Goal: Transaction & Acquisition: Purchase product/service

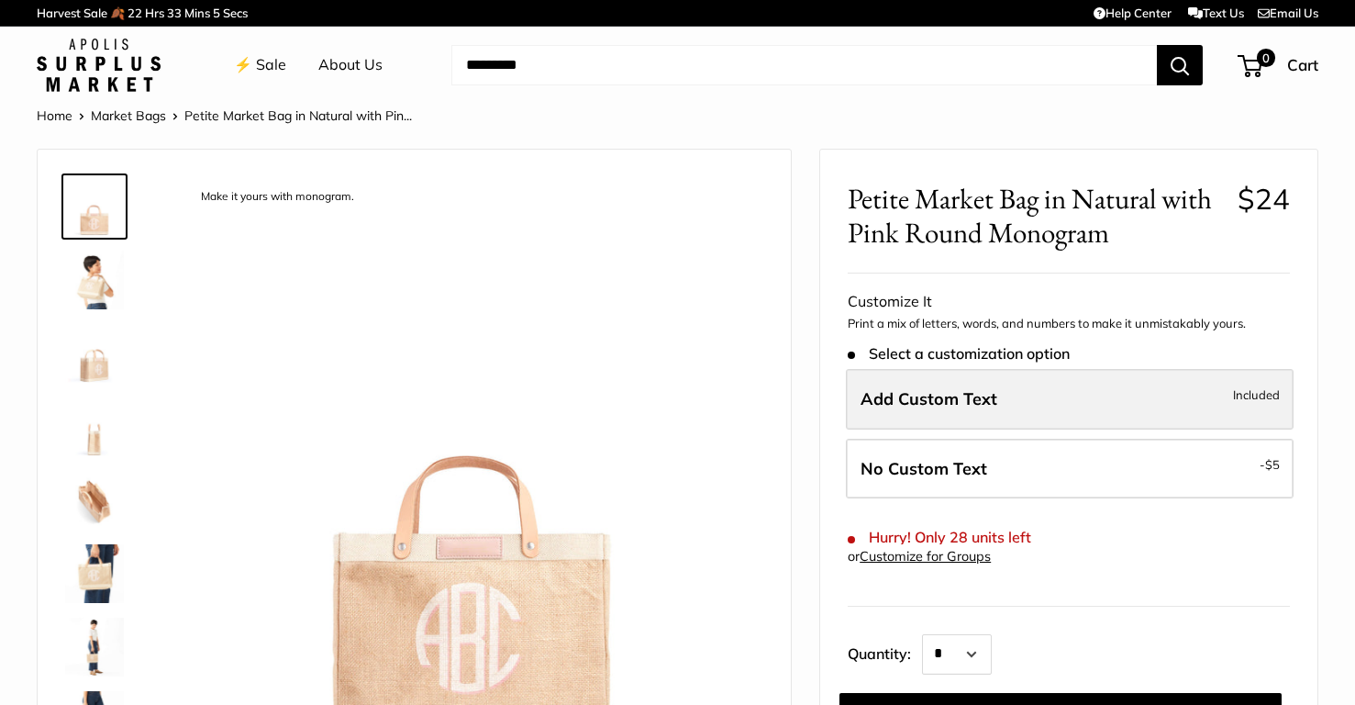
click at [960, 391] on span "Add Custom Text" at bounding box center [929, 398] width 137 height 21
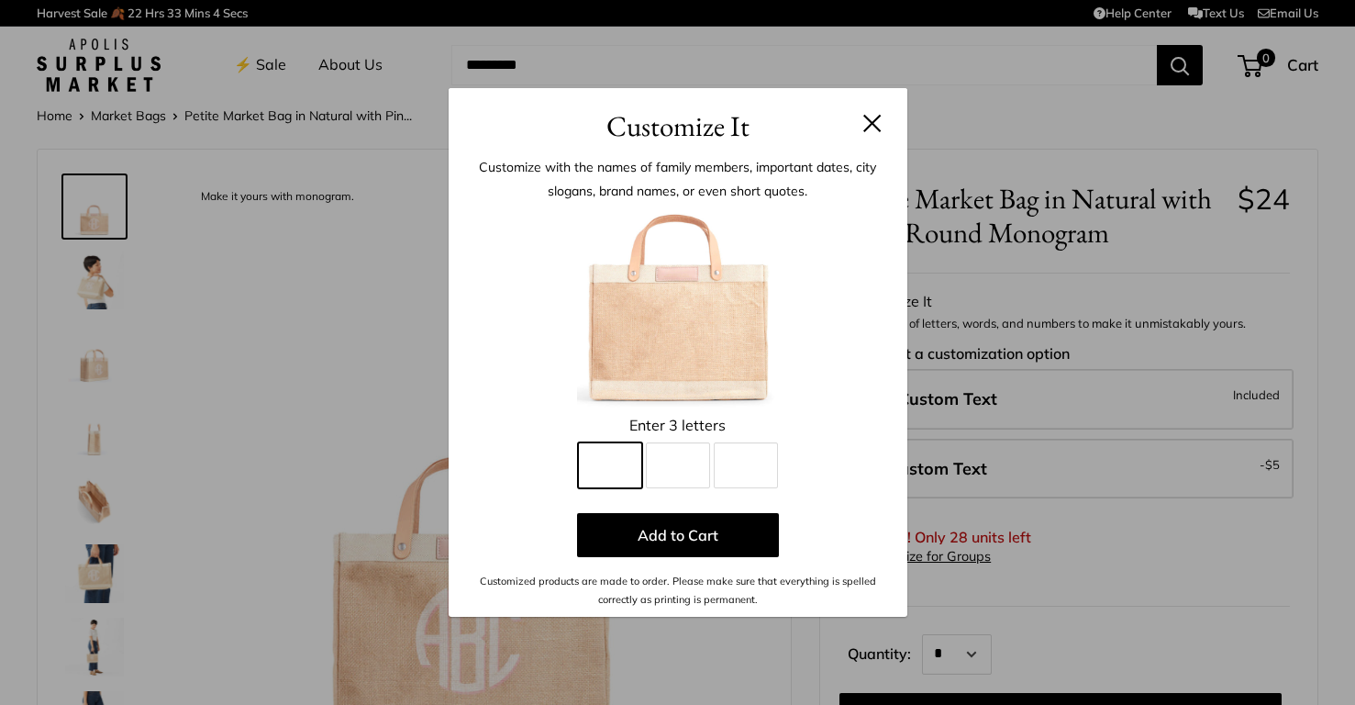
click at [615, 468] on input "Line 1" at bounding box center [610, 465] width 64 height 46
type input "*"
click at [673, 469] on input "Line 2" at bounding box center [678, 465] width 64 height 46
type input "*"
click at [726, 466] on input "Line 3" at bounding box center [746, 465] width 64 height 46
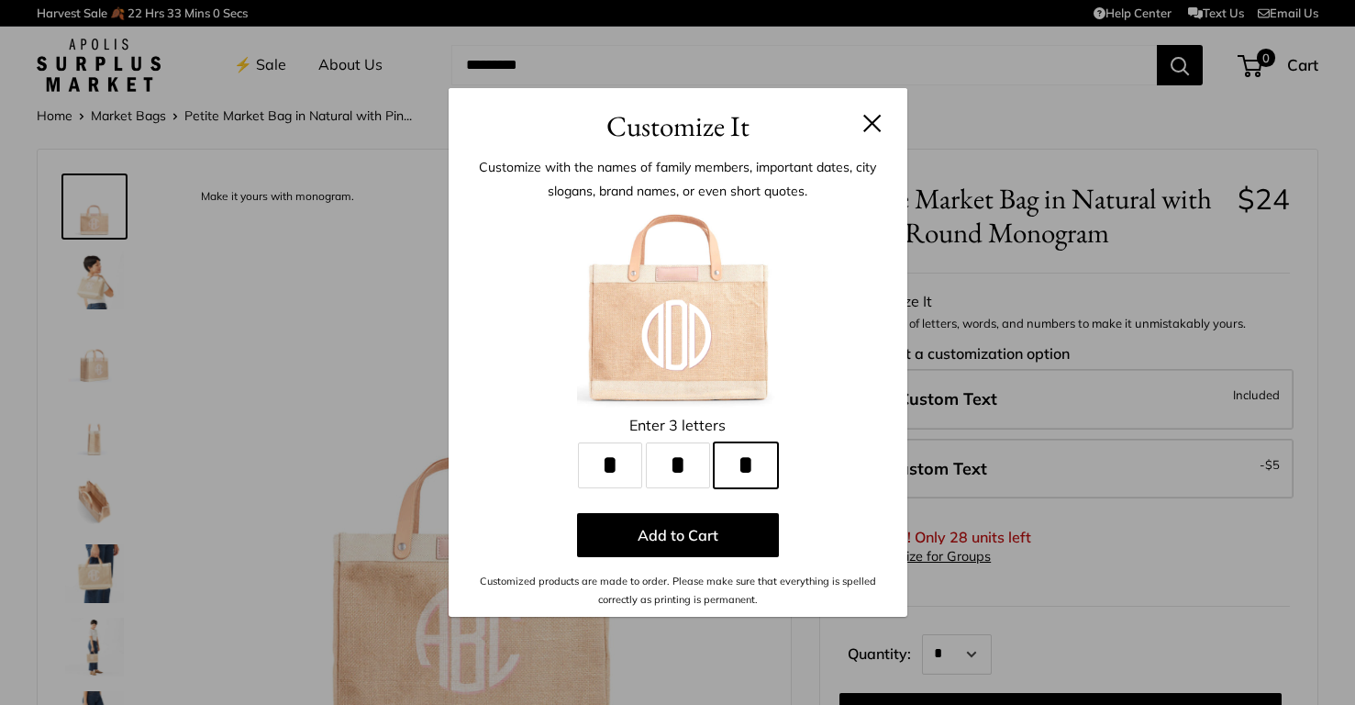
type input "*"
click at [874, 127] on button at bounding box center [873, 123] width 18 height 18
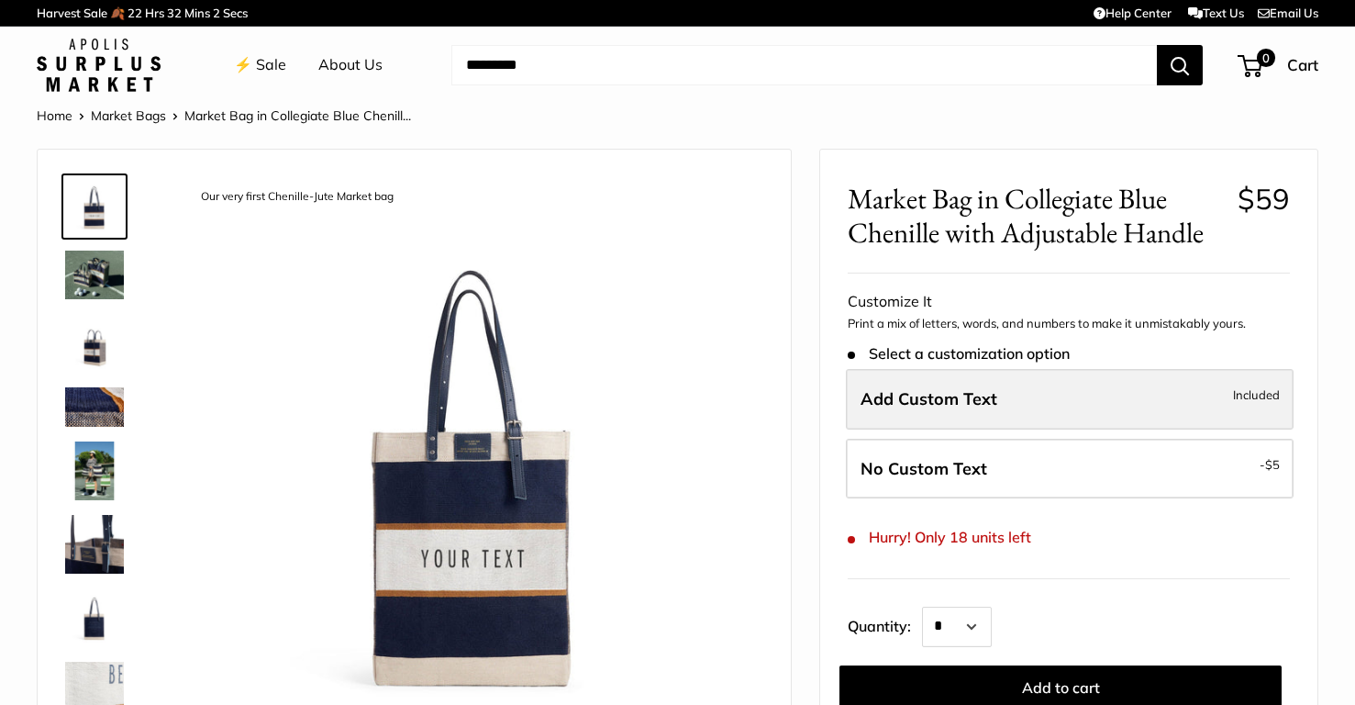
click at [934, 426] on label "Add Custom Text Included" at bounding box center [1070, 399] width 448 height 61
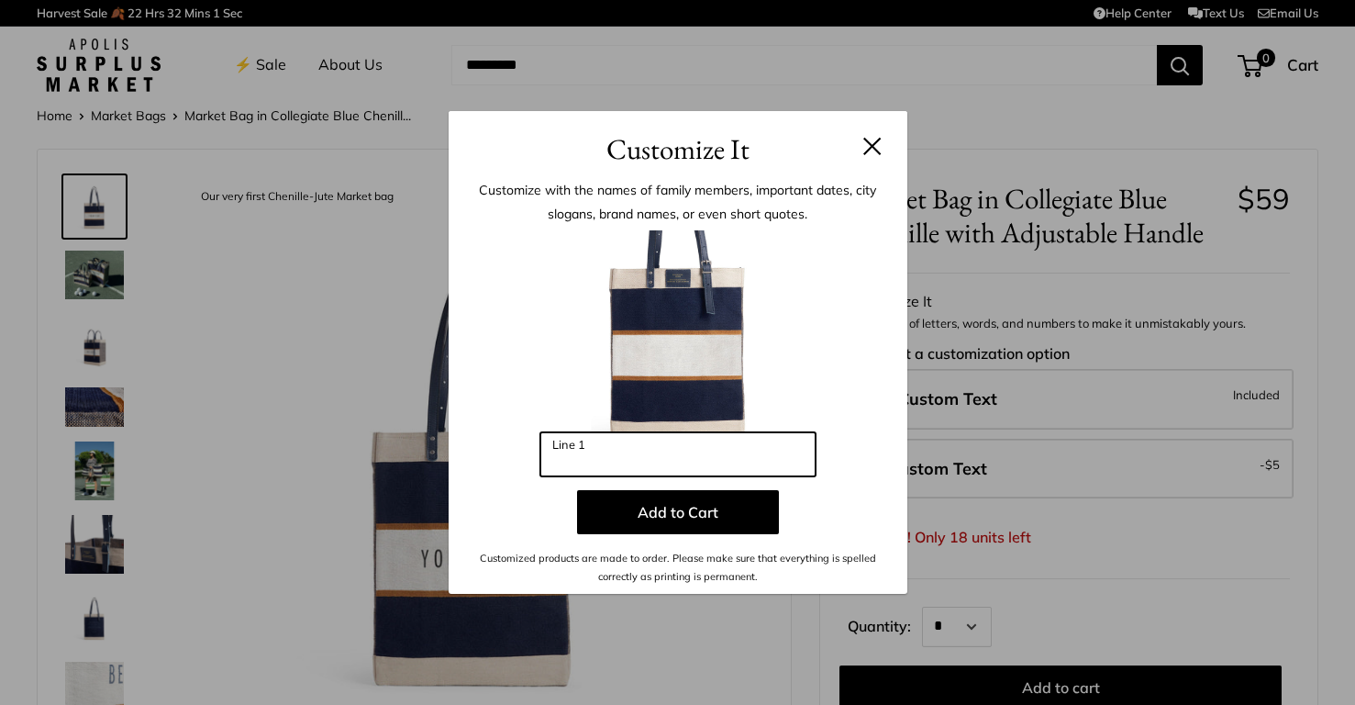
click at [724, 450] on input "Line 1" at bounding box center [678, 454] width 275 height 44
type input "**********"
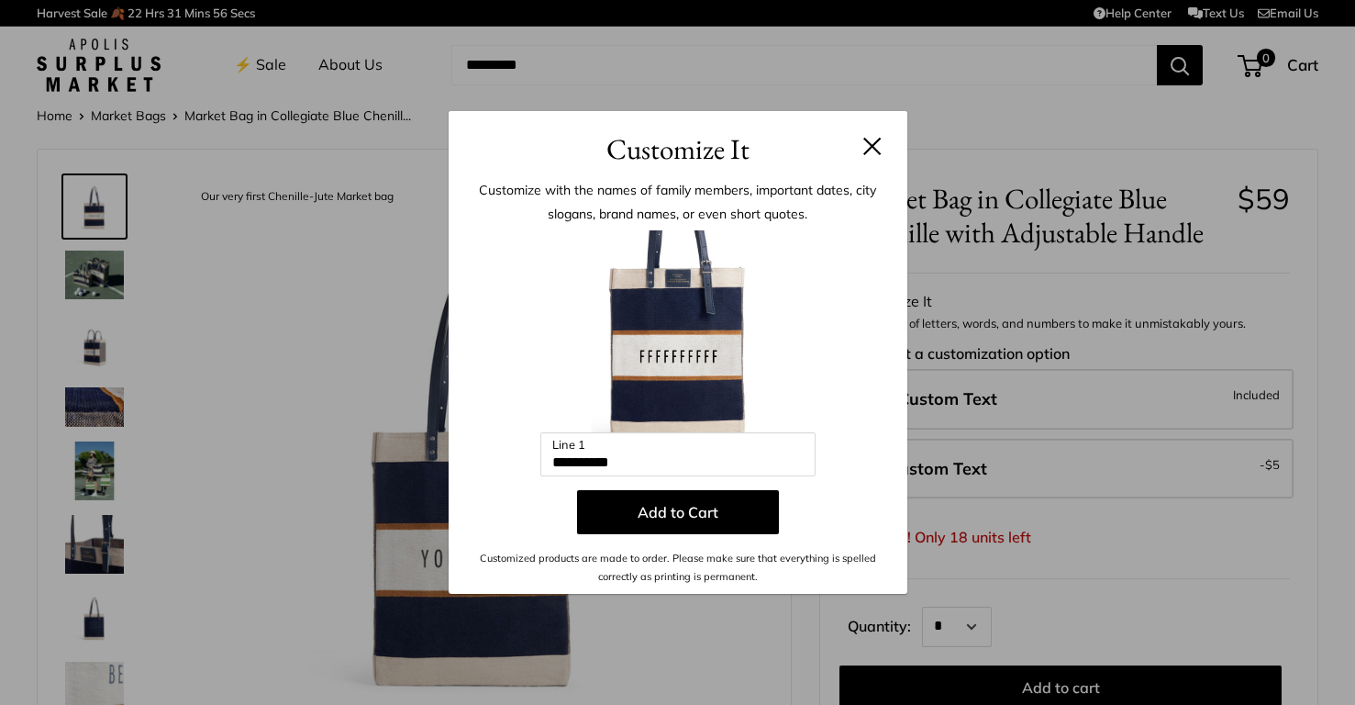
click at [873, 143] on button at bounding box center [873, 146] width 18 height 18
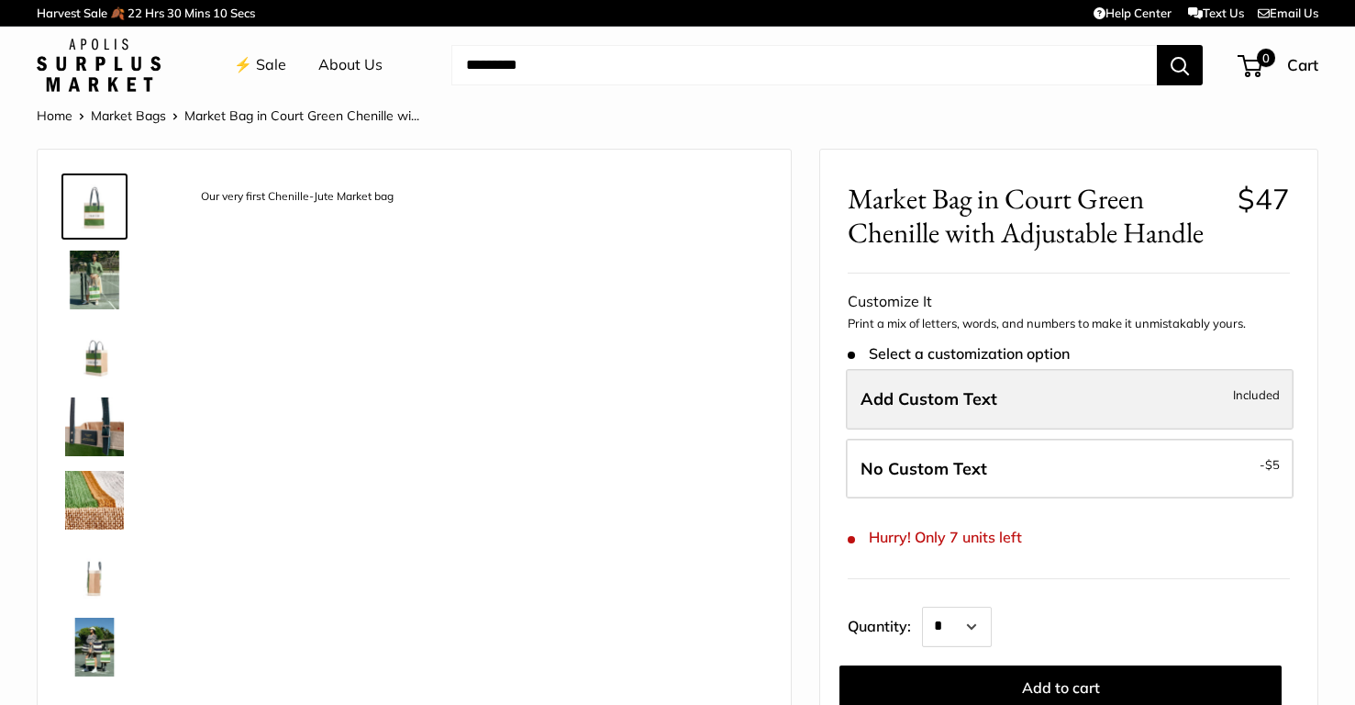
click at [906, 401] on span "Add Custom Text" at bounding box center [929, 398] width 137 height 21
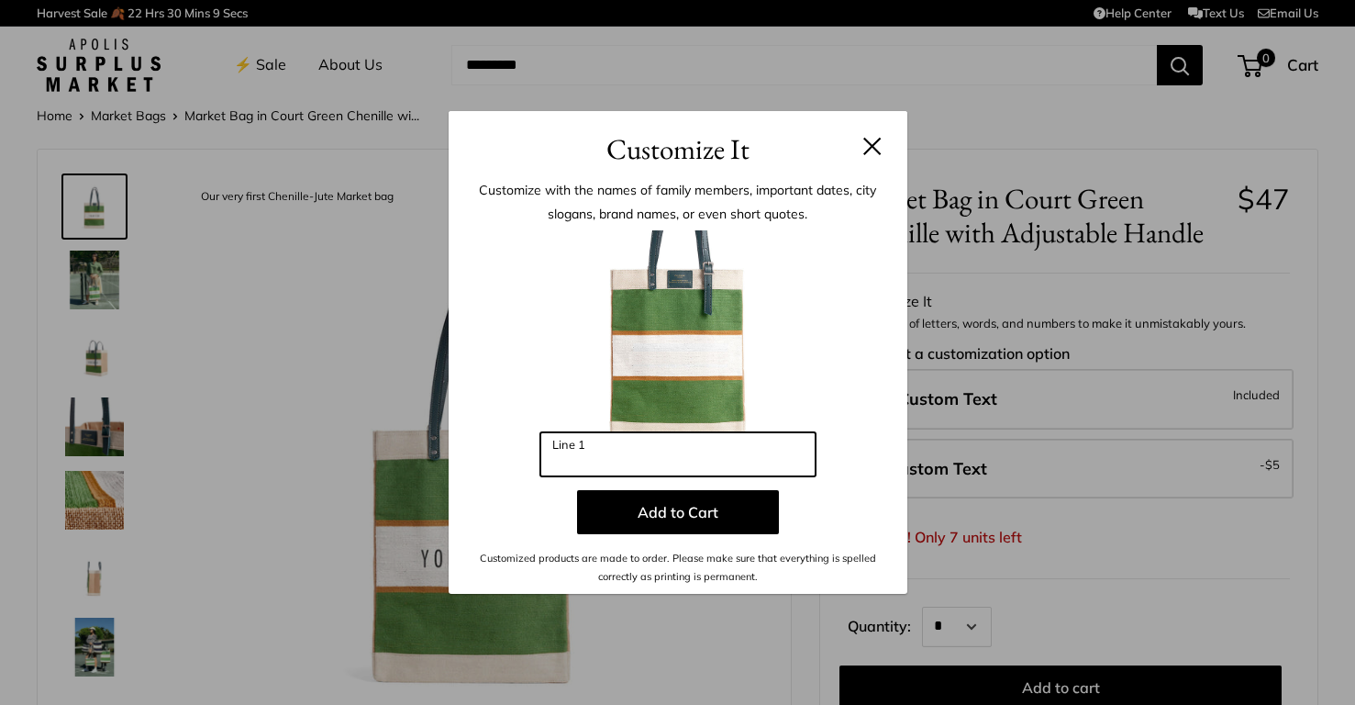
click at [638, 440] on input "Line 1" at bounding box center [678, 454] width 275 height 44
type input "**********"
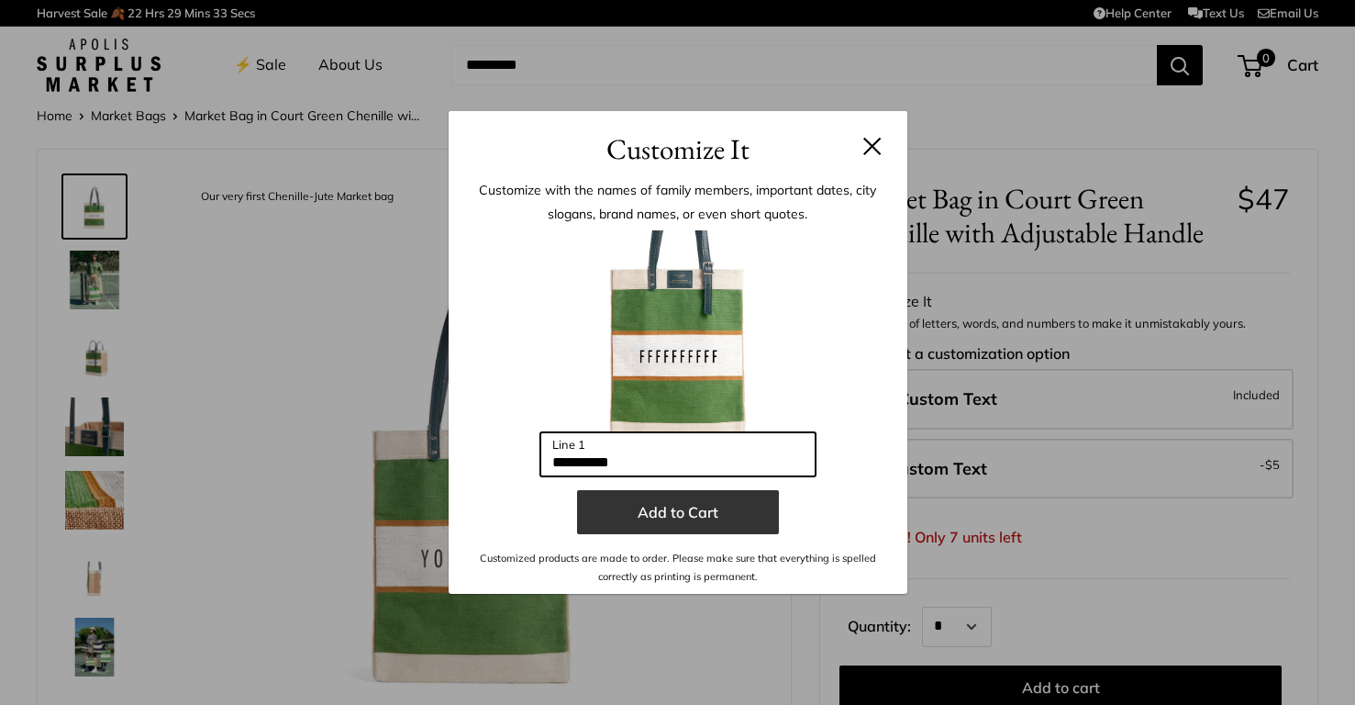
click at [654, 514] on button "Add to Cart" at bounding box center [678, 512] width 202 height 44
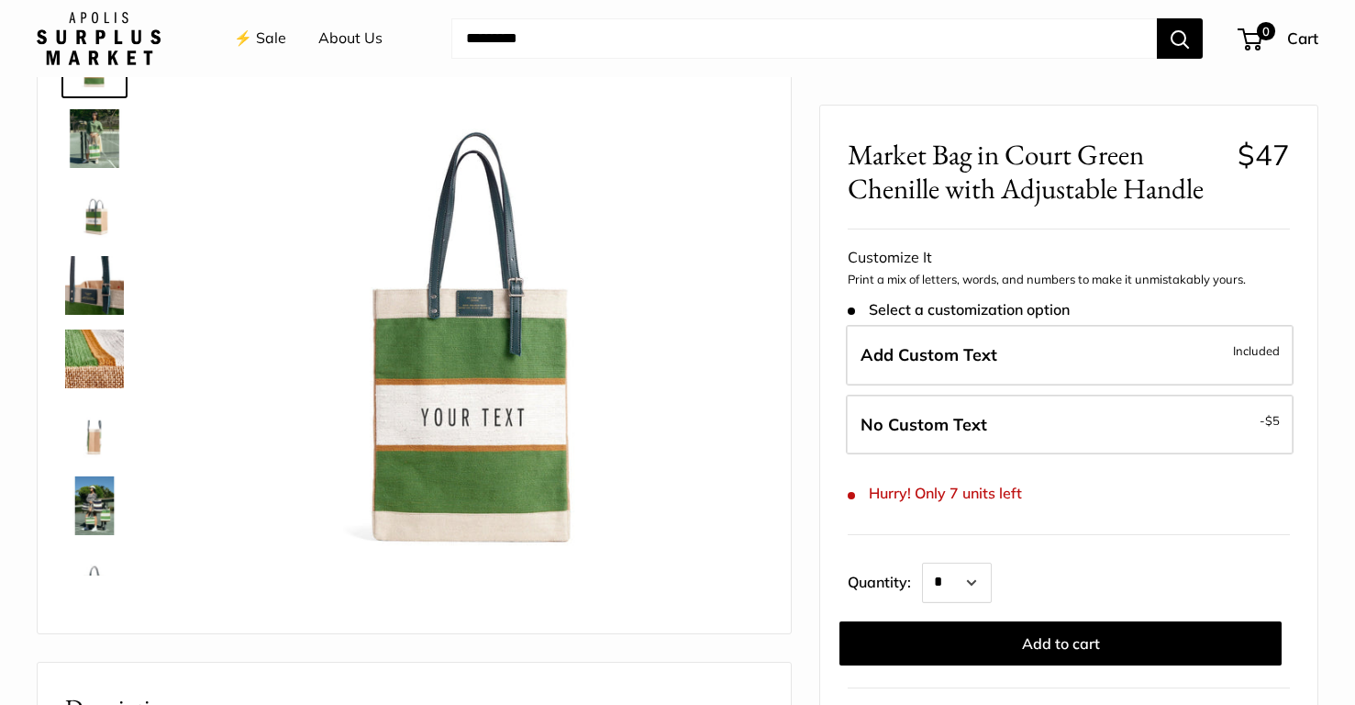
scroll to position [131, 0]
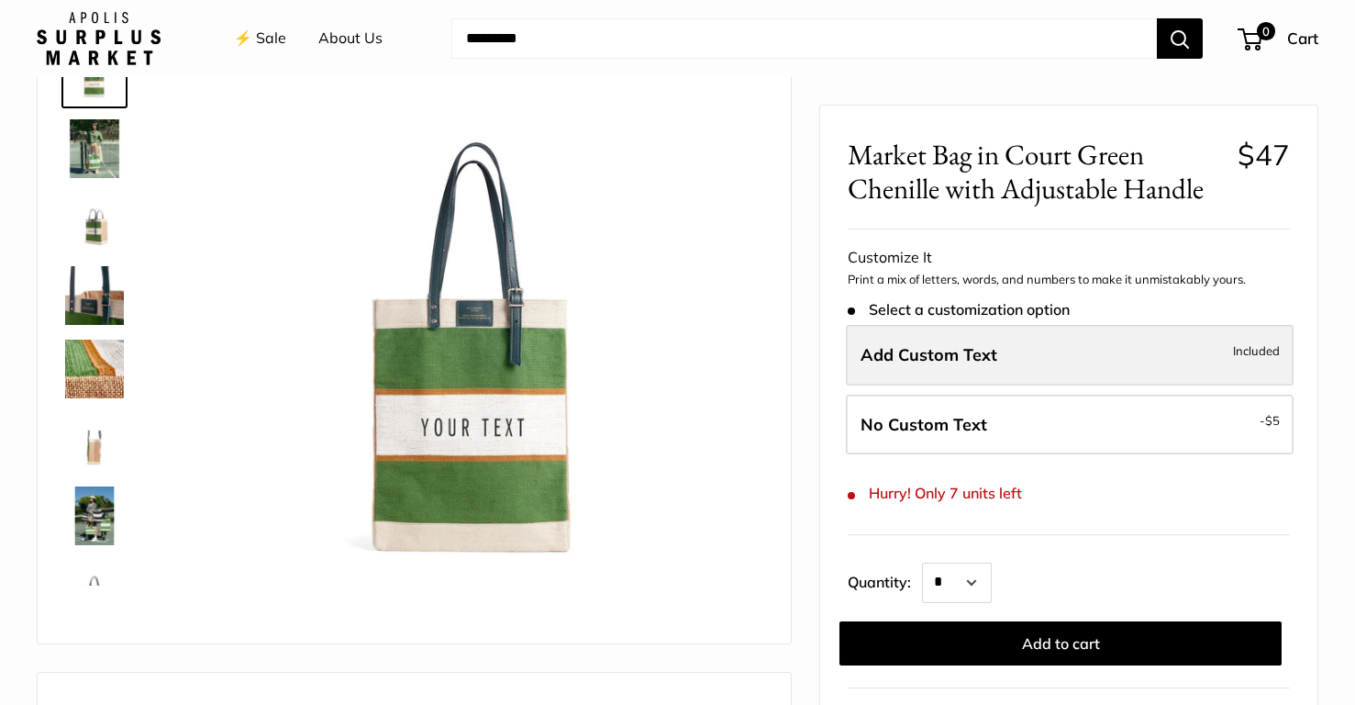
click at [930, 374] on label "Add Custom Text Included" at bounding box center [1070, 355] width 448 height 61
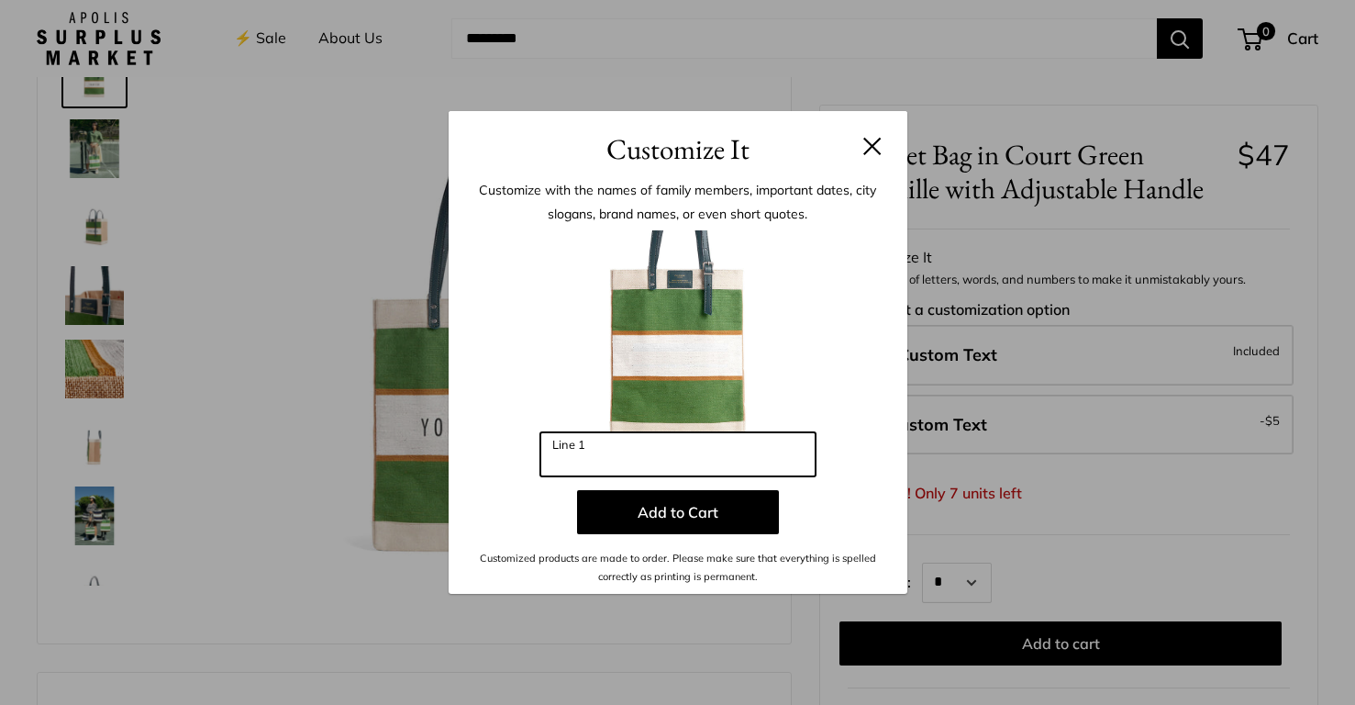
click at [736, 474] on input "Line 1" at bounding box center [678, 454] width 275 height 44
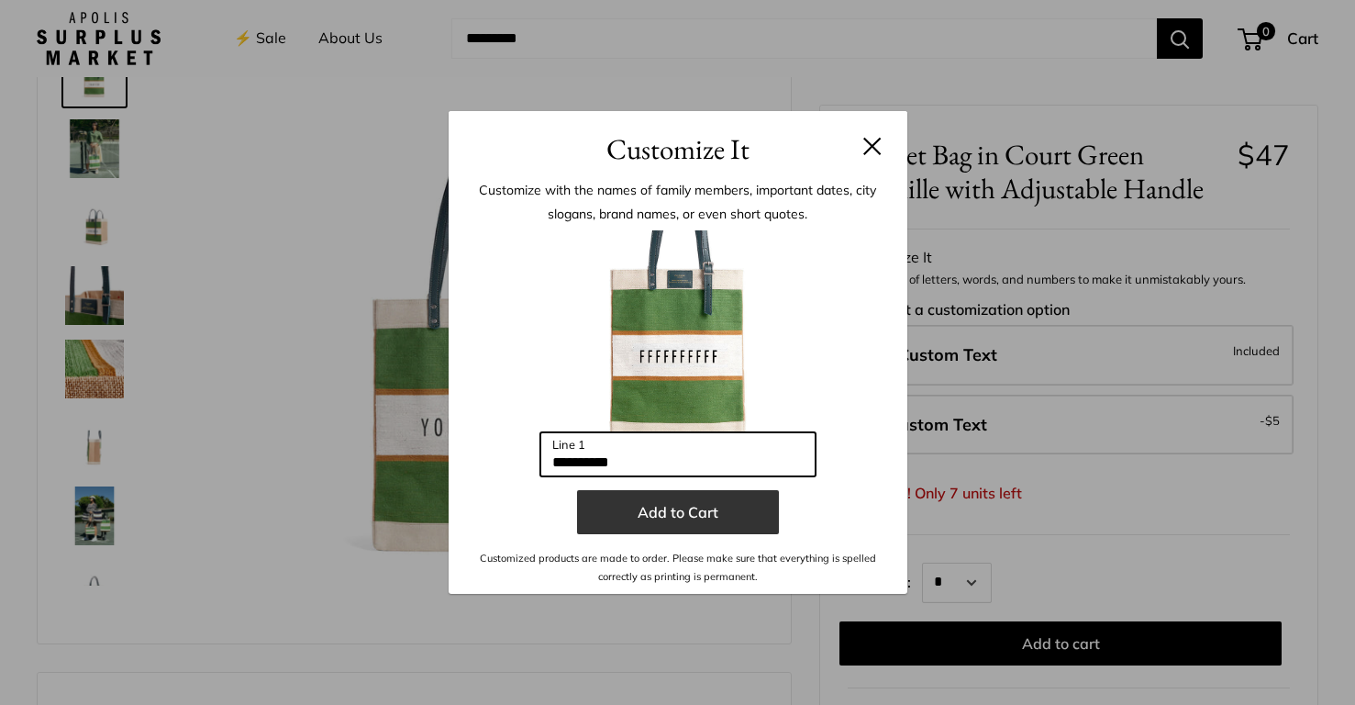
type input "**********"
click at [720, 508] on button "Add to Cart" at bounding box center [678, 512] width 202 height 44
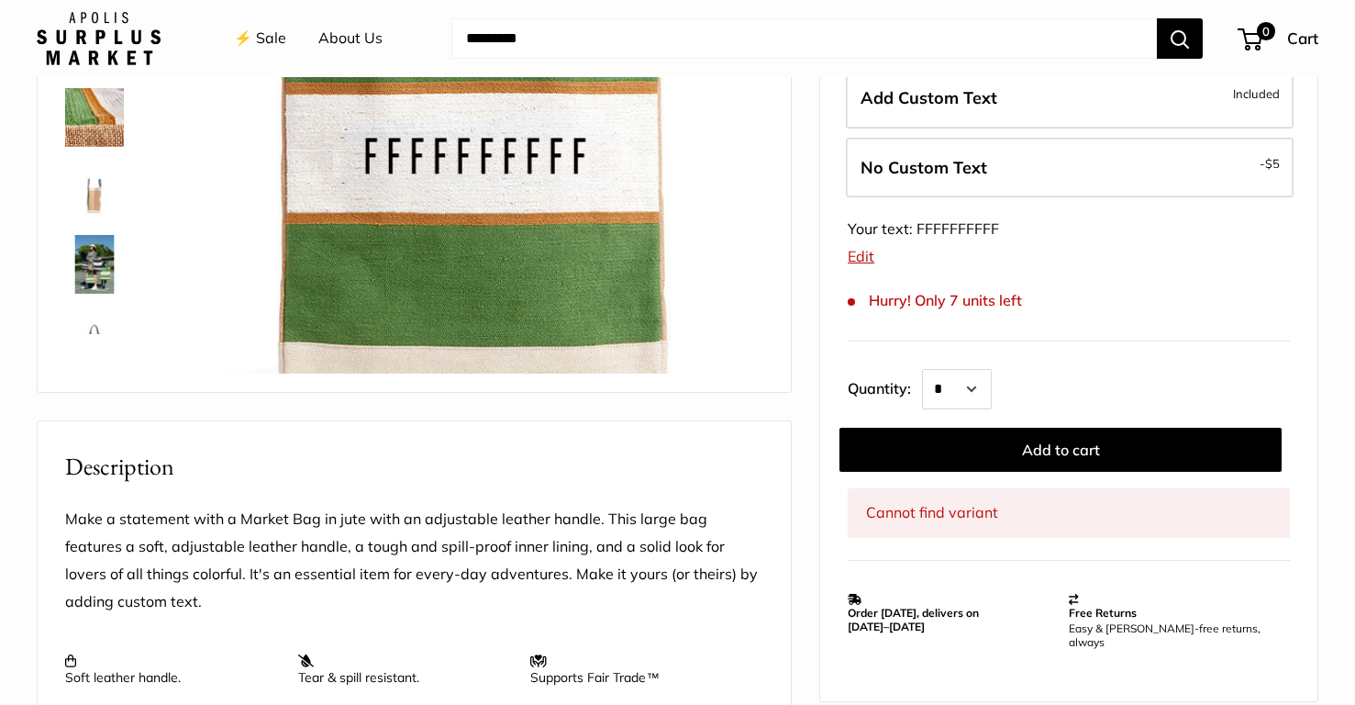
scroll to position [388, 0]
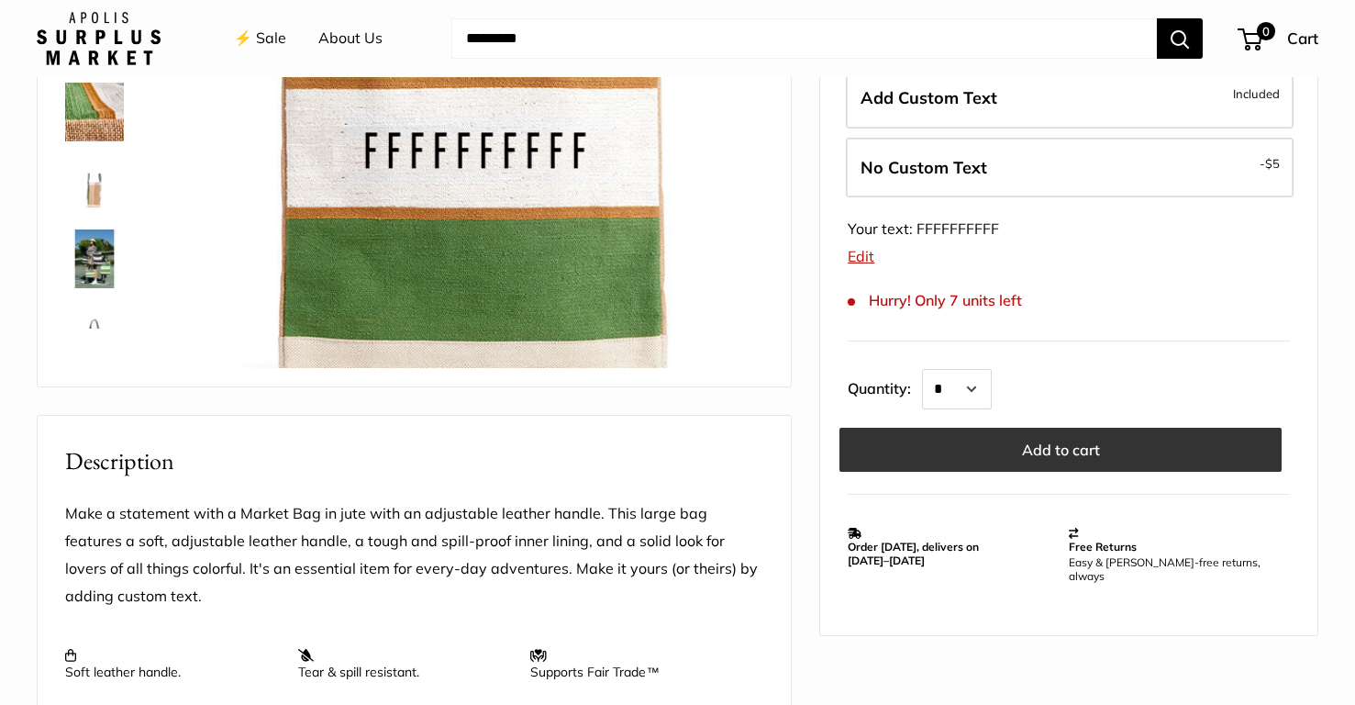
click at [1092, 448] on button "Add to cart" at bounding box center [1061, 450] width 442 height 44
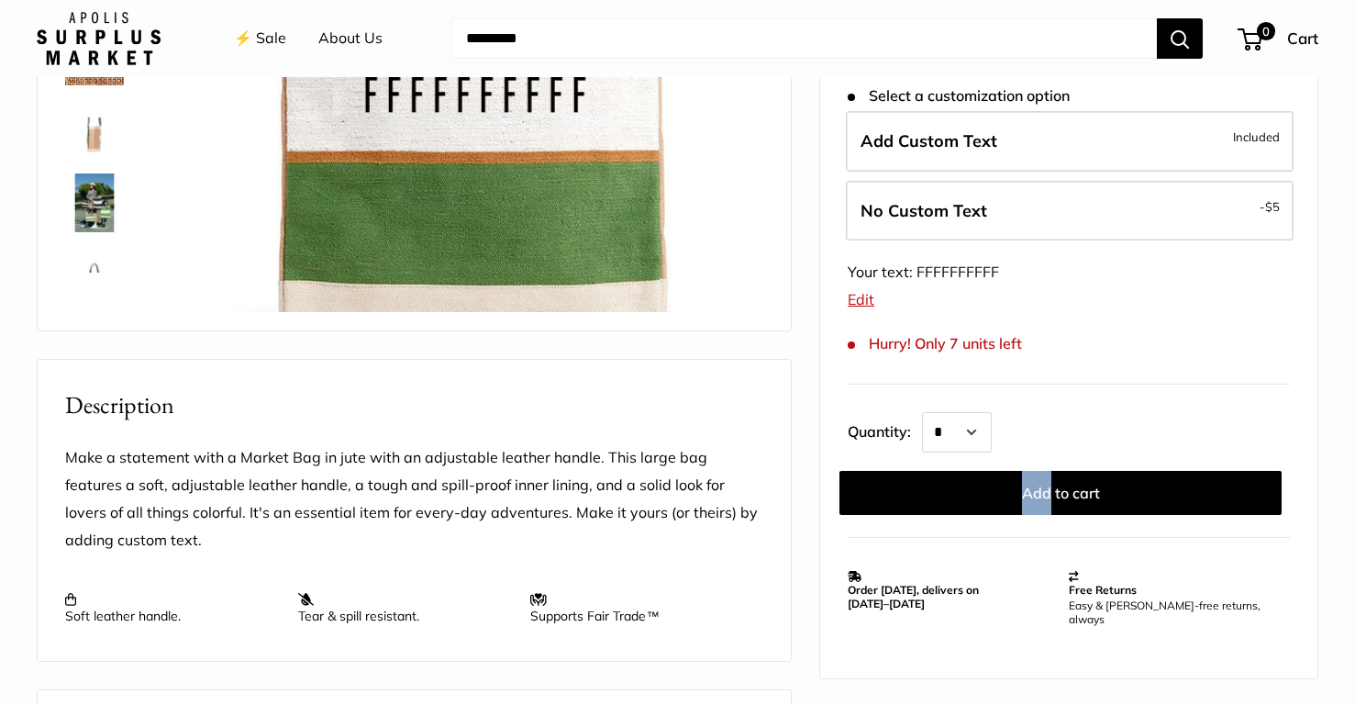
scroll to position [450, 0]
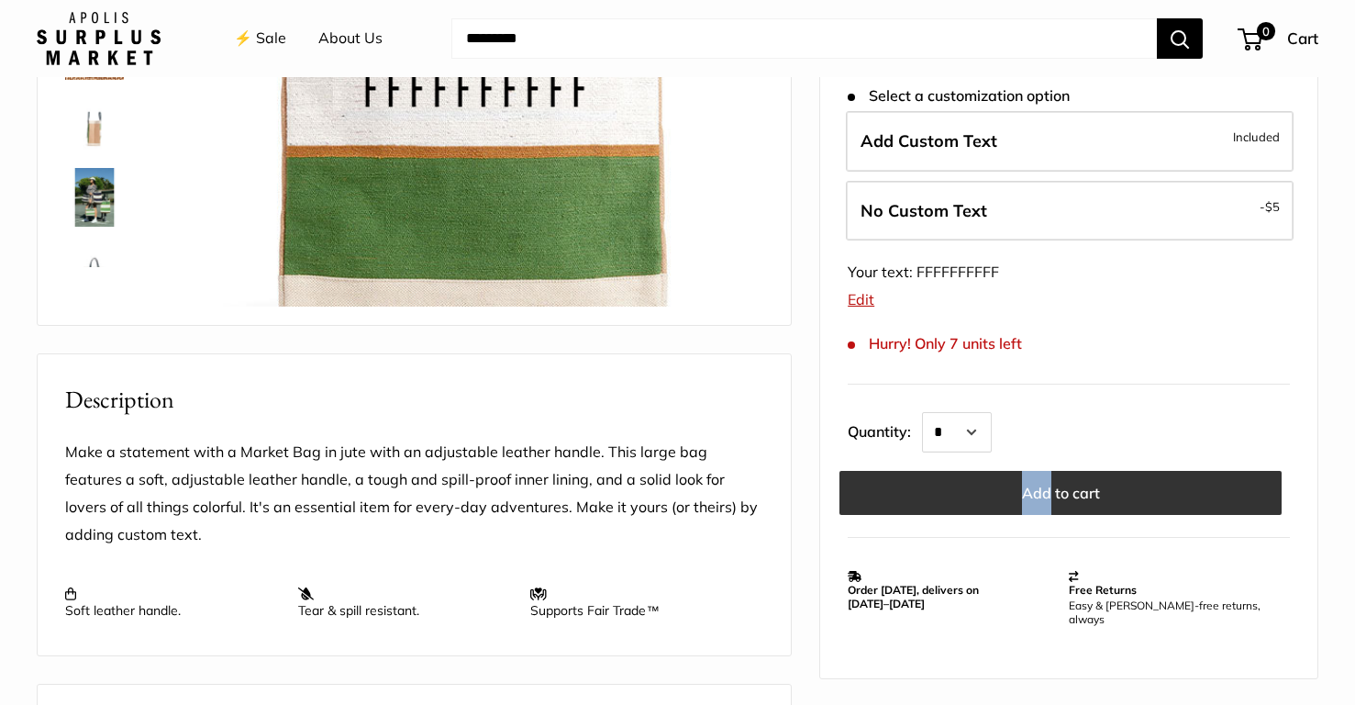
click at [1104, 486] on button "Add to cart" at bounding box center [1061, 493] width 442 height 44
